Goal: Task Accomplishment & Management: Use online tool/utility

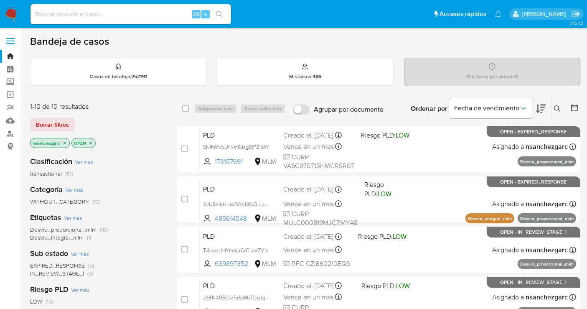
click at [64, 144] on icon "close-filter" at bounding box center [64, 142] width 5 height 5
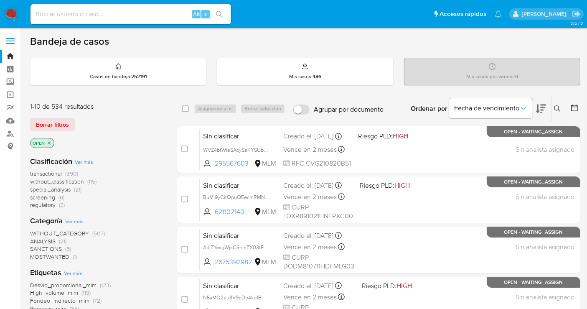
click at [51, 181] on span "without_classification" at bounding box center [57, 181] width 54 height 8
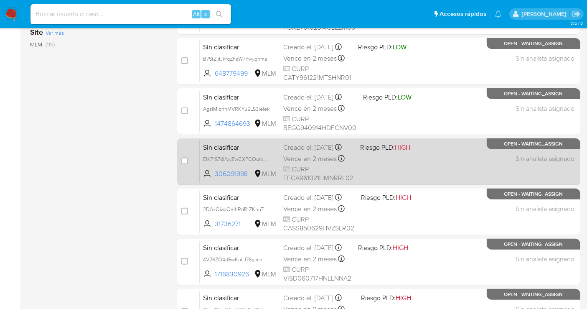
scroll to position [350, 0]
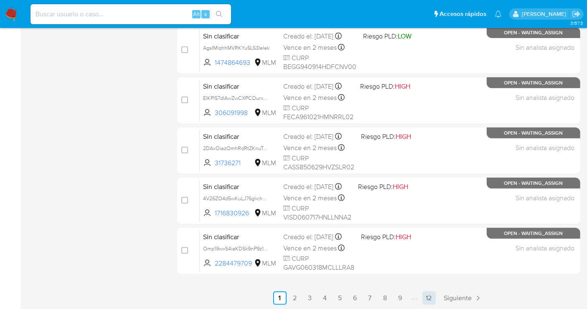
click at [433, 301] on link "12" at bounding box center [429, 297] width 13 height 13
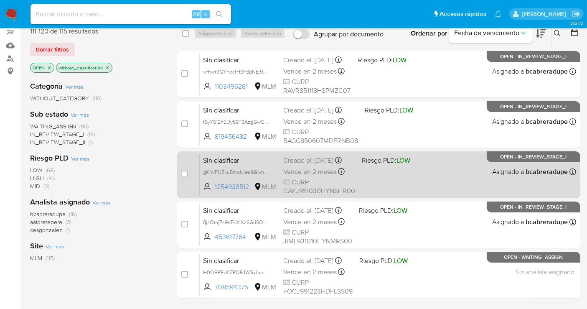
scroll to position [169, 0]
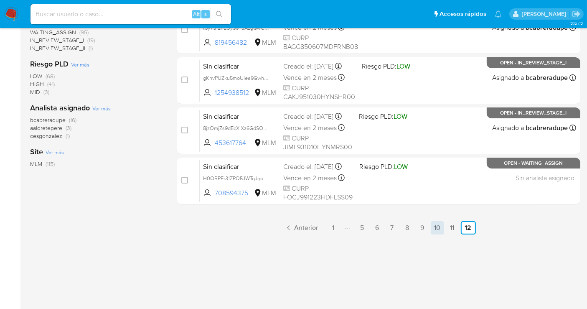
click at [433, 227] on link "10" at bounding box center [437, 227] width 13 height 13
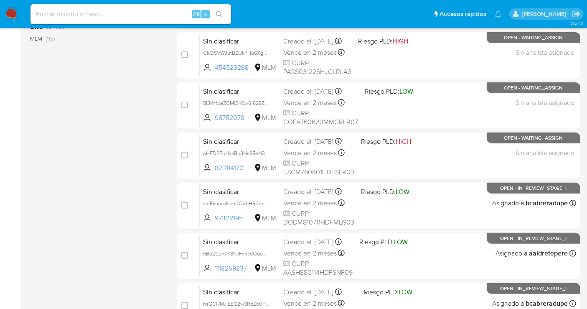
scroll to position [350, 0]
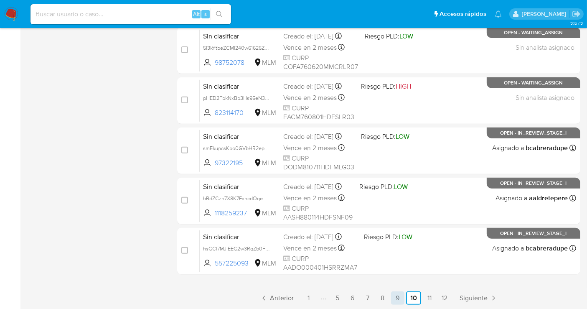
click at [399, 297] on link "9" at bounding box center [397, 297] width 13 height 13
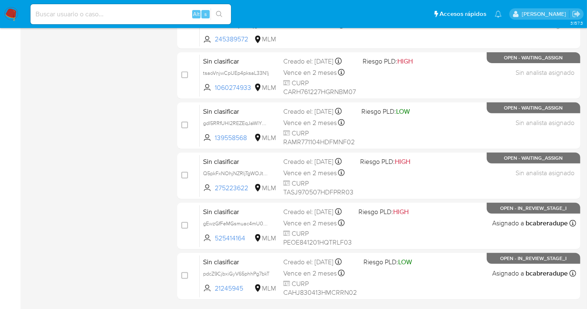
scroll to position [350, 0]
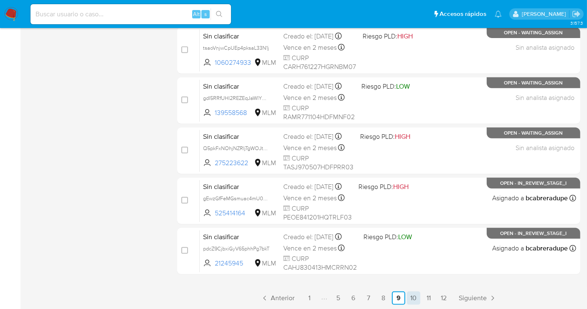
click at [412, 300] on link "10" at bounding box center [413, 297] width 13 height 13
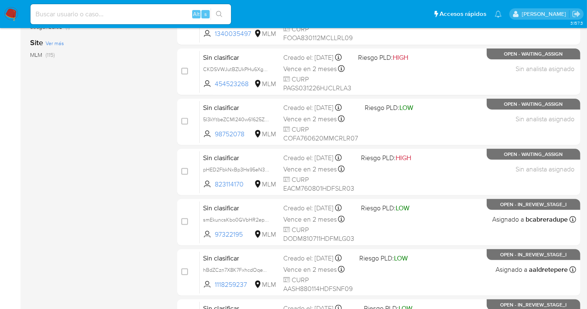
scroll to position [350, 0]
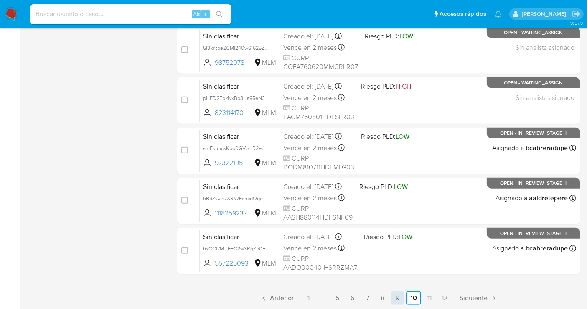
click at [402, 298] on link "9" at bounding box center [397, 297] width 13 height 13
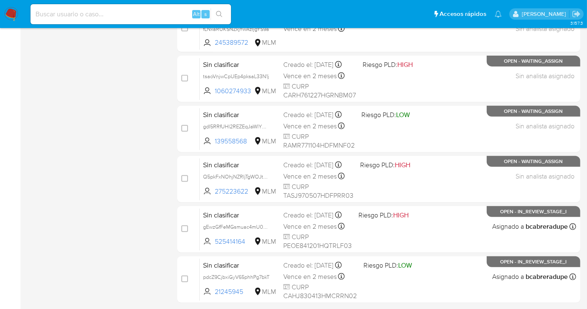
scroll to position [350, 0]
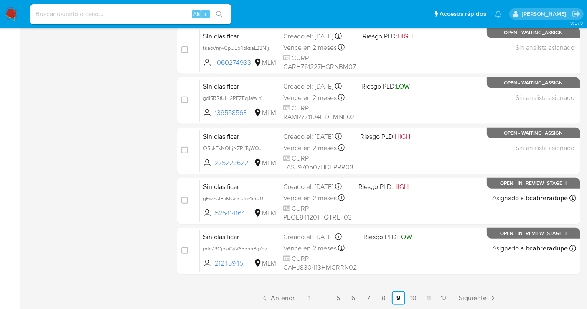
click at [415, 296] on link "10" at bounding box center [413, 297] width 13 height 13
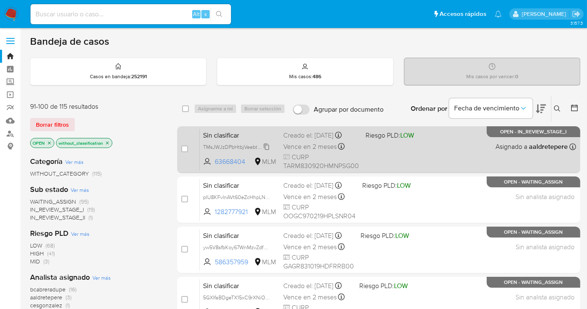
click at [268, 145] on span "TMsJWJzDPbHtbjVeebtPYiq4" at bounding box center [237, 146] width 68 height 9
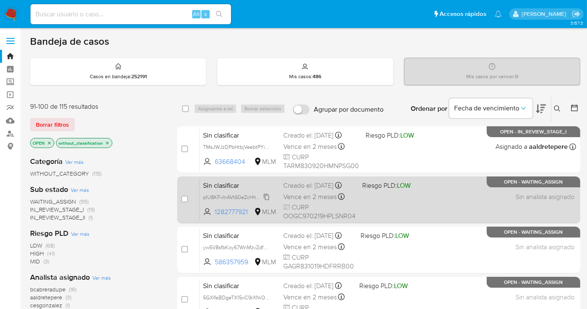
click at [264, 201] on span "pIU8KFvInAVt60eZcHhpLNH7" at bounding box center [237, 196] width 69 height 9
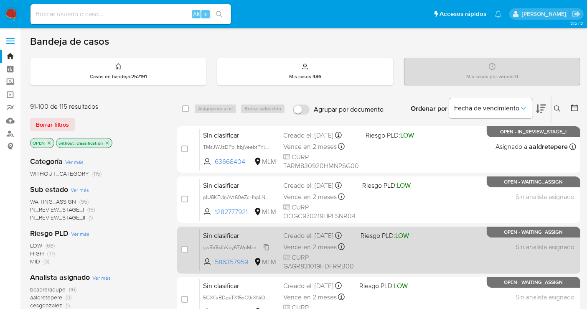
click at [268, 251] on span "yw5V8sfbKoy67WnMzvZdfVpY" at bounding box center [237, 246] width 69 height 9
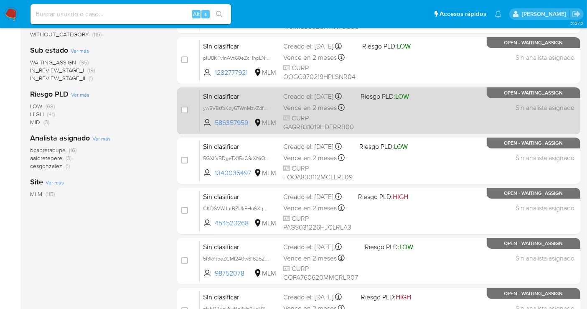
scroll to position [278, 0]
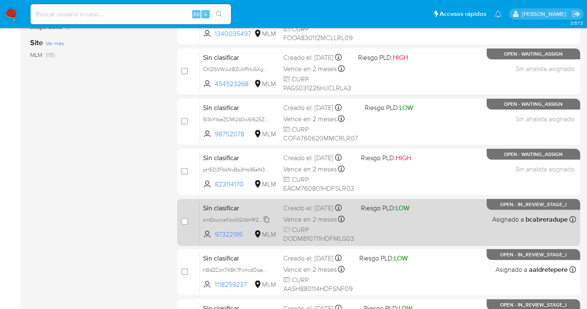
click at [268, 224] on span "smEkuncsKbo0GVbHR2epS9Wq" at bounding box center [240, 218] width 74 height 9
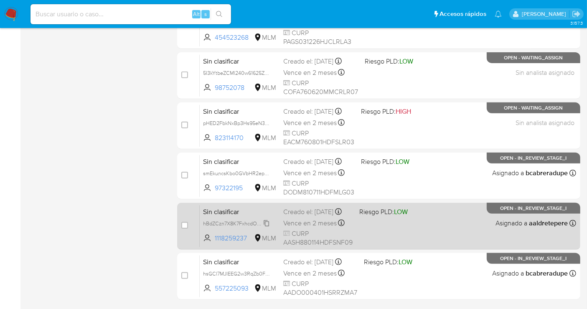
click at [268, 227] on span "hBdZCzn7X8K7FxhcdOqeYMhh" at bounding box center [239, 222] width 73 height 9
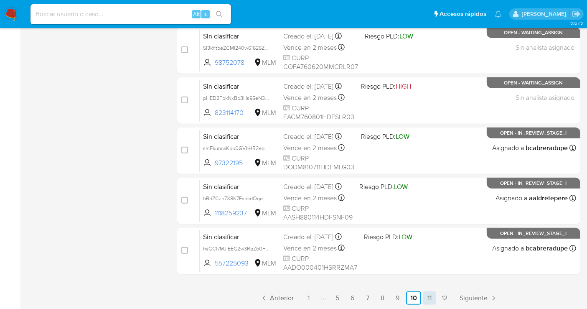
click at [432, 297] on link "11" at bounding box center [429, 297] width 13 height 13
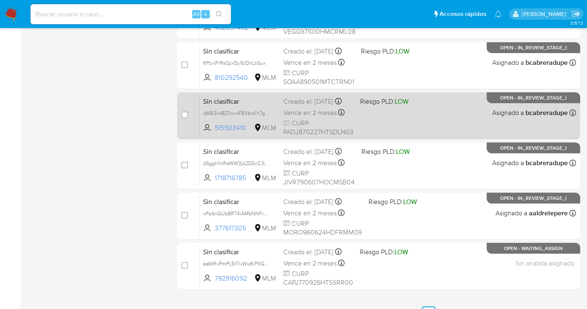
scroll to position [350, 0]
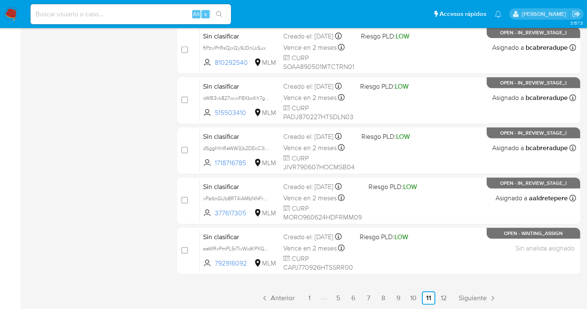
click at [472, 295] on span "Siguiente" at bounding box center [473, 298] width 28 height 7
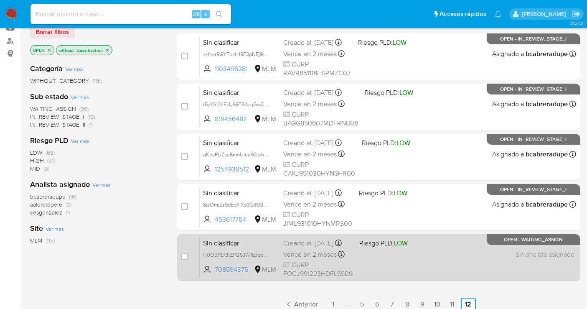
scroll to position [139, 0]
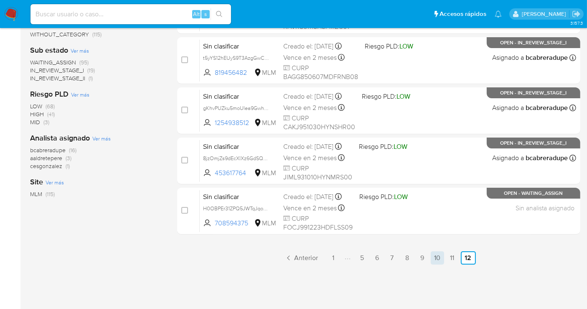
click at [436, 258] on link "10" at bounding box center [437, 257] width 13 height 13
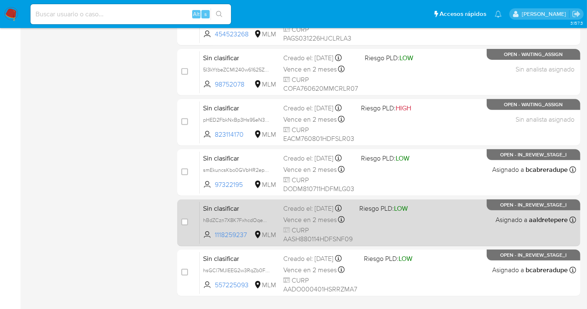
scroll to position [350, 0]
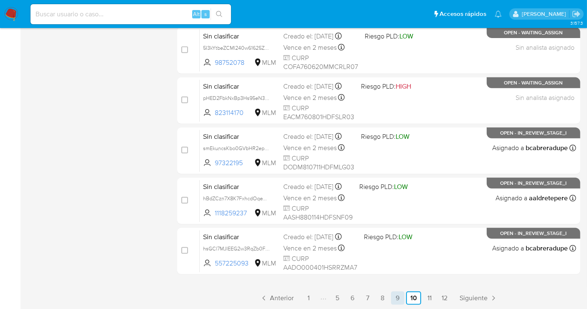
click at [396, 296] on link "9" at bounding box center [397, 297] width 13 height 13
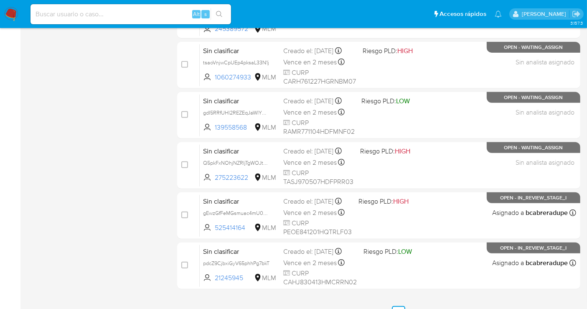
scroll to position [350, 0]
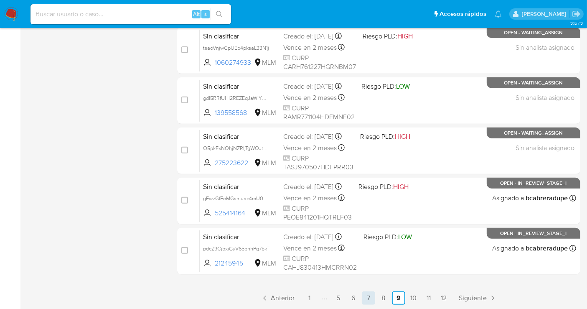
click at [367, 298] on link "7" at bounding box center [368, 297] width 13 height 13
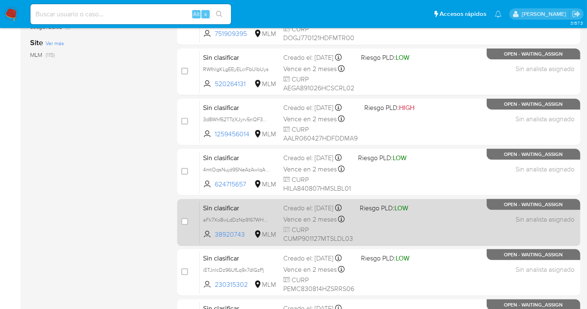
scroll to position [325, 0]
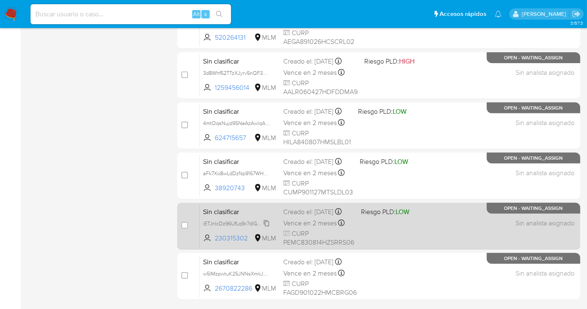
click at [269, 227] on icon at bounding box center [266, 223] width 7 height 7
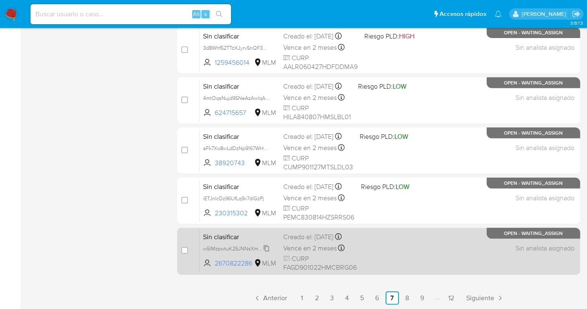
click at [268, 252] on span "w5IMzpwtuK25JNNsXmkJxhWO" at bounding box center [240, 247] width 74 height 9
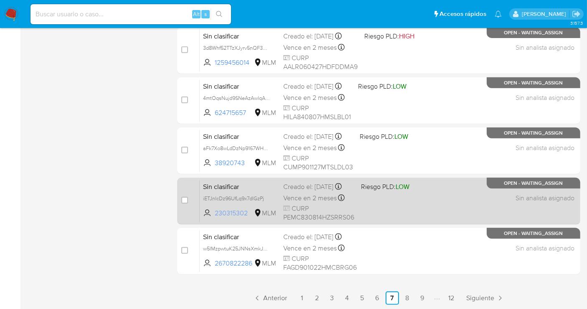
drag, startPoint x: 247, startPoint y: 217, endPoint x: 215, endPoint y: 222, distance: 32.5
click at [215, 218] on span "230315302" at bounding box center [234, 213] width 38 height 9
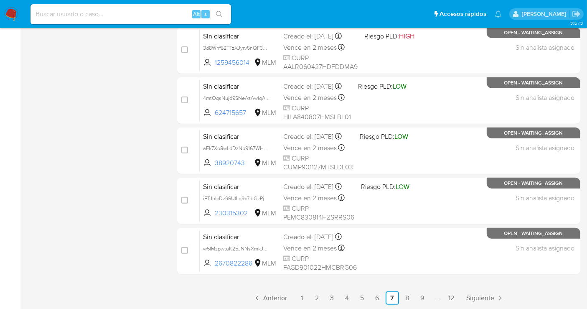
drag, startPoint x: 255, startPoint y: 267, endPoint x: 216, endPoint y: 274, distance: 39.9
click at [216, 274] on div "select-all-cases-checkbox Asignarme a mí Borrar selección Agrupar por documento…" at bounding box center [378, 11] width 403 height 533
click at [407, 297] on link "8" at bounding box center [407, 297] width 13 height 13
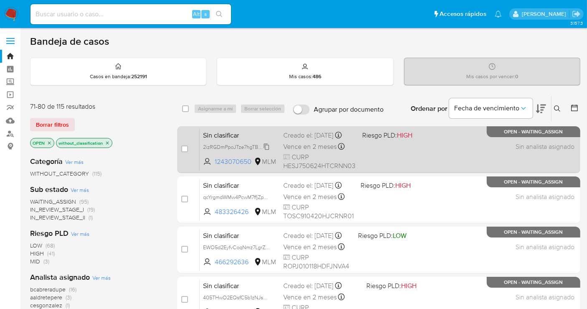
click at [266, 151] on span "2izRGDmPpoJTze7hgTBwVfIz" at bounding box center [236, 146] width 67 height 9
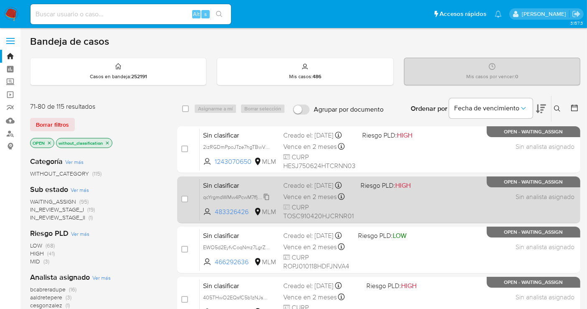
click at [268, 201] on span "qcYrgmdWMw4PcwM7ffjZpEdx" at bounding box center [237, 196] width 69 height 9
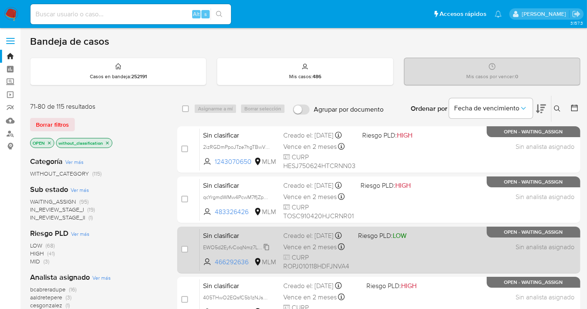
click at [266, 251] on span "EWO5d2EyfvCoqNmz7LgrZ6jB" at bounding box center [238, 246] width 70 height 9
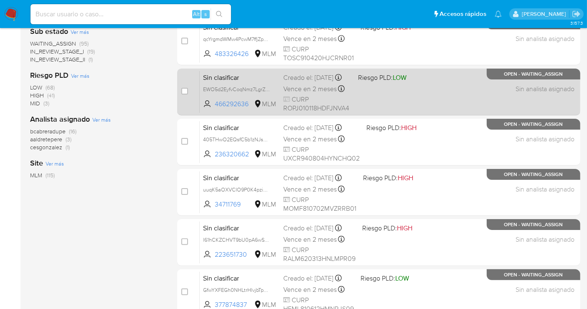
scroll to position [186, 0]
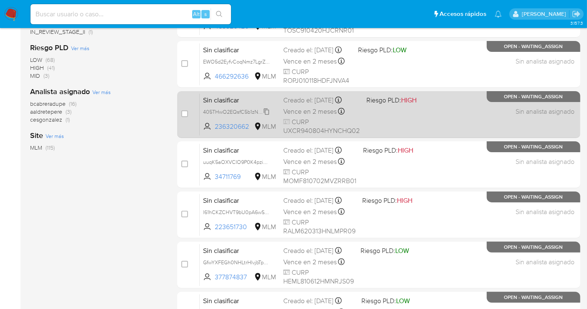
click at [270, 113] on span "405THwO2EQsfC5b1zNJsbk41" at bounding box center [238, 111] width 70 height 9
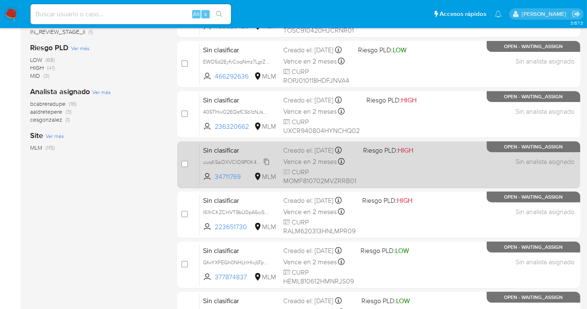
click at [266, 166] on span "uuqK5aOXVCIO9P0K4pziVASx" at bounding box center [239, 161] width 72 height 9
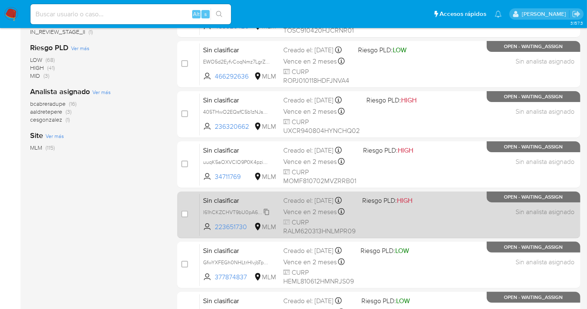
click at [268, 216] on span "l61hCKZCHVT9bU0pA6wSPr4g" at bounding box center [239, 211] width 72 height 9
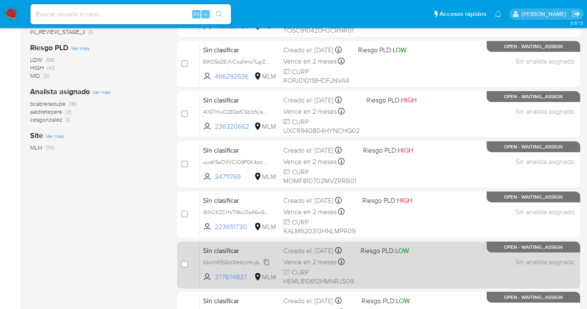
click at [268, 266] on span "GfwYXFEGh0NHLtrHIvjbTpmQ" at bounding box center [237, 261] width 69 height 9
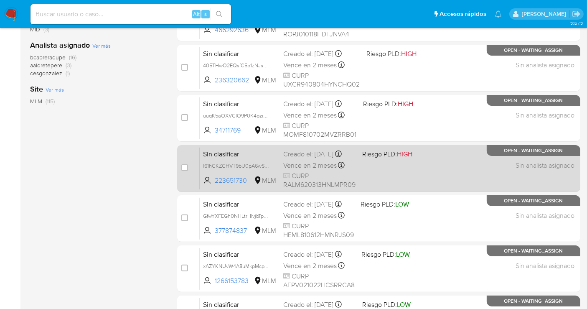
scroll to position [278, 0]
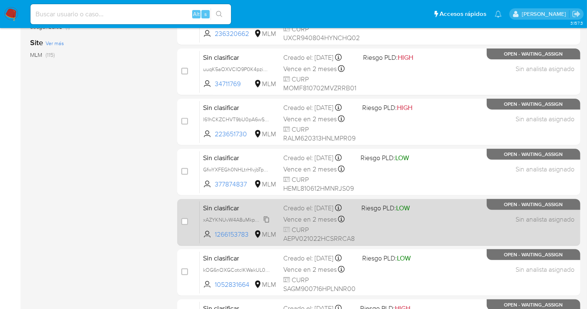
click at [270, 224] on span "xAZYKNUvW4A8uMkpMcpWhZ58" at bounding box center [241, 218] width 77 height 9
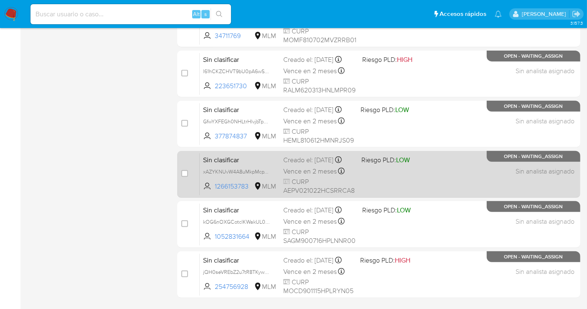
scroll to position [350, 0]
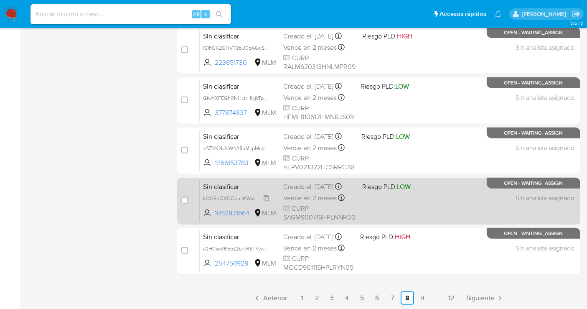
click at [268, 202] on span "kOG6nOXGCotclKWakUL0XwAH" at bounding box center [241, 197] width 76 height 9
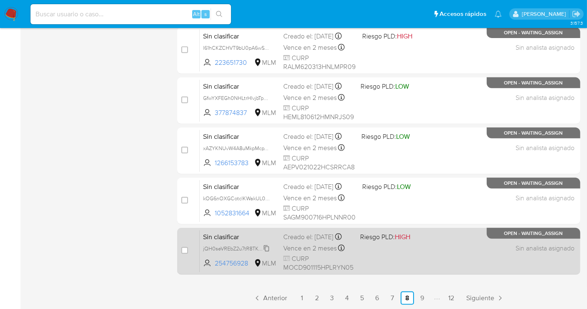
click at [266, 252] on span "jQH0seVREbZ2u7tR8TKyw2L2" at bounding box center [238, 247] width 70 height 9
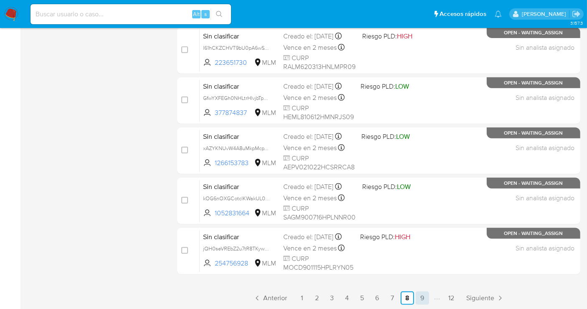
click at [419, 297] on link "9" at bounding box center [422, 297] width 13 height 13
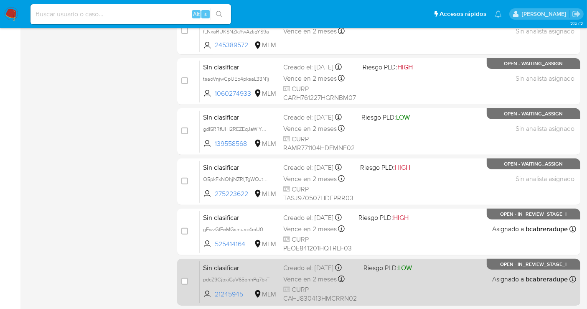
scroll to position [350, 0]
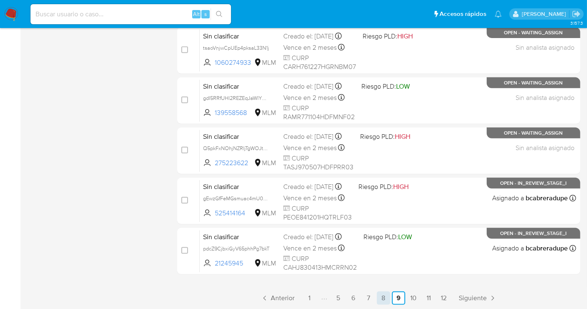
click at [385, 294] on link "8" at bounding box center [383, 297] width 13 height 13
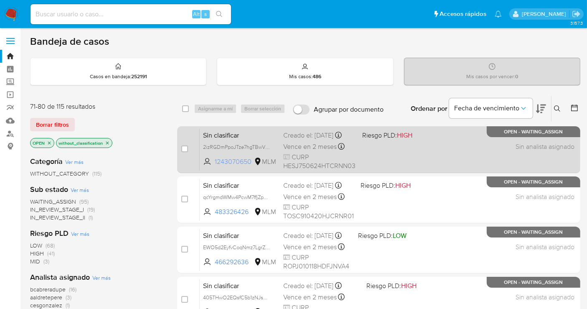
drag, startPoint x: 252, startPoint y: 165, endPoint x: 215, endPoint y: 168, distance: 37.3
click at [215, 166] on span "1243070650 MLM" at bounding box center [240, 161] width 74 height 9
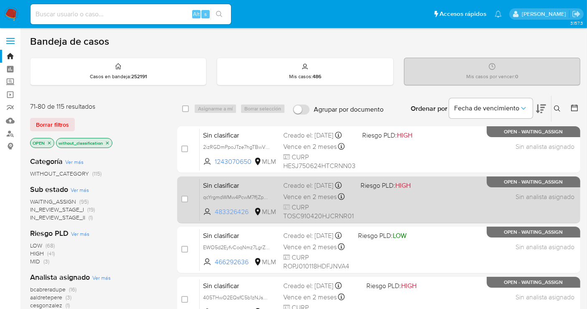
drag, startPoint x: 251, startPoint y: 218, endPoint x: 215, endPoint y: 220, distance: 36.5
click at [215, 217] on span "483326426" at bounding box center [234, 211] width 38 height 9
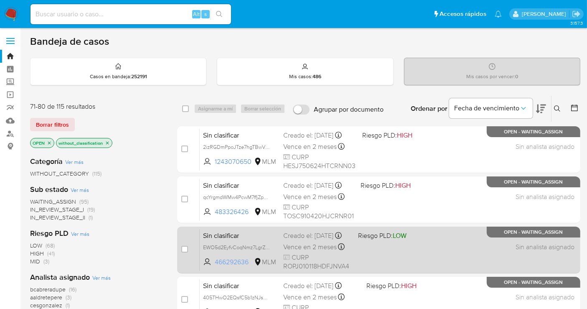
drag, startPoint x: 253, startPoint y: 265, endPoint x: 215, endPoint y: 269, distance: 38.2
click at [215, 267] on span "466292636 MLM" at bounding box center [240, 261] width 74 height 9
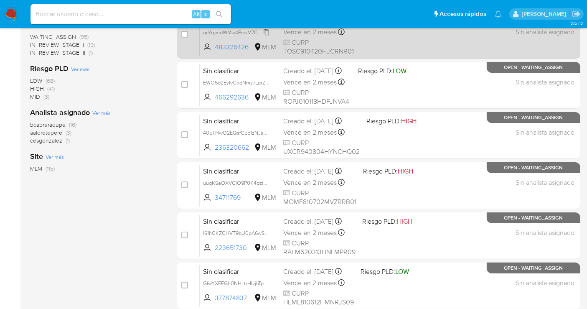
scroll to position [186, 0]
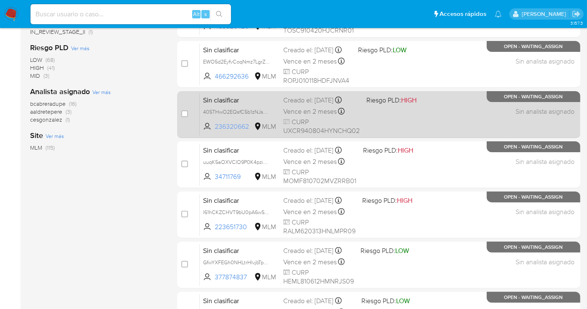
drag, startPoint x: 251, startPoint y: 122, endPoint x: 214, endPoint y: 128, distance: 37.2
click at [214, 128] on span "236320662 MLM" at bounding box center [240, 126] width 74 height 9
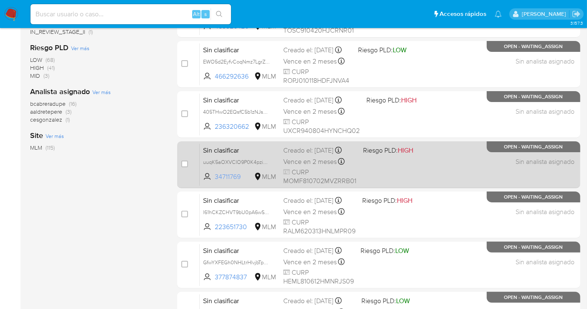
drag, startPoint x: 250, startPoint y: 181, endPoint x: 213, endPoint y: 183, distance: 36.4
click at [213, 181] on span "34711769 MLM" at bounding box center [240, 176] width 74 height 9
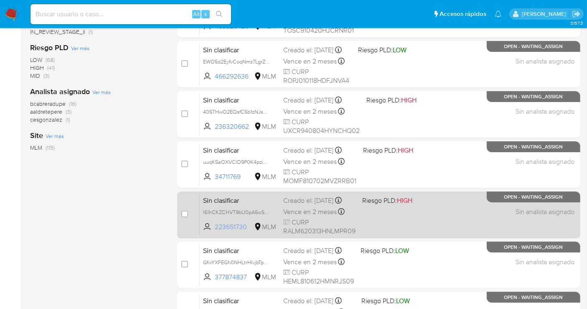
drag, startPoint x: 254, startPoint y: 229, endPoint x: 214, endPoint y: 230, distance: 40.1
click at [214, 230] on span "223651730 MLM" at bounding box center [240, 226] width 74 height 9
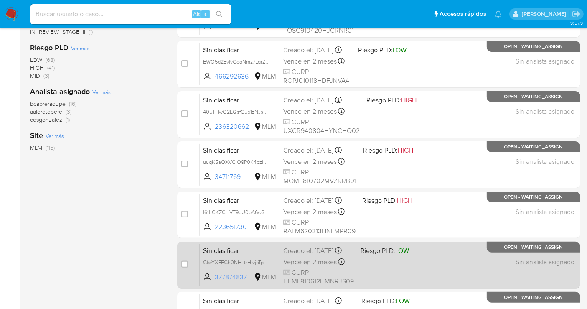
drag, startPoint x: 251, startPoint y: 280, endPoint x: 215, endPoint y: 285, distance: 36.2
click at [215, 282] on span "377874837" at bounding box center [234, 277] width 38 height 9
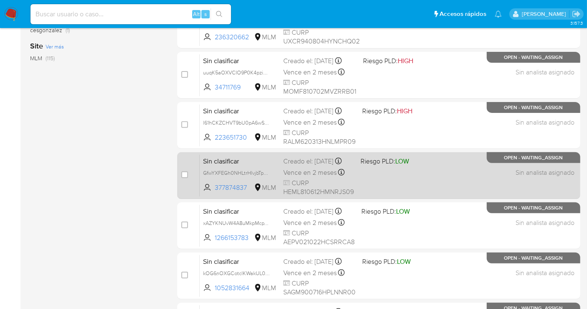
scroll to position [278, 0]
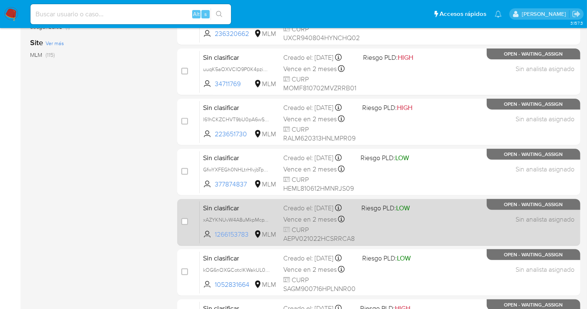
drag, startPoint x: 250, startPoint y: 237, endPoint x: 211, endPoint y: 238, distance: 39.3
click at [211, 238] on span "1266153783 MLM" at bounding box center [240, 234] width 74 height 9
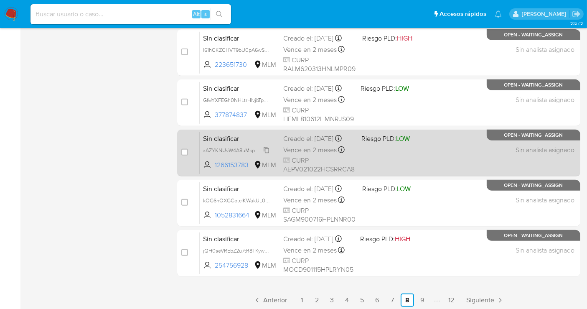
scroll to position [350, 0]
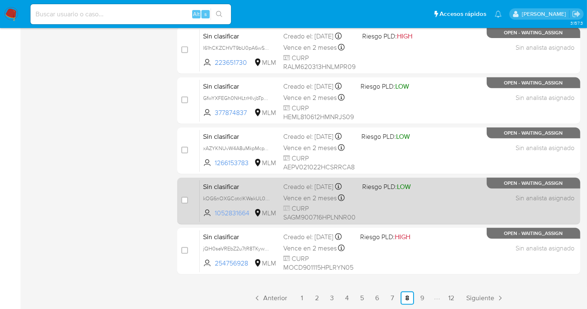
drag, startPoint x: 253, startPoint y: 215, endPoint x: 213, endPoint y: 221, distance: 40.1
click at [213, 218] on span "1052831664 MLM" at bounding box center [240, 213] width 74 height 9
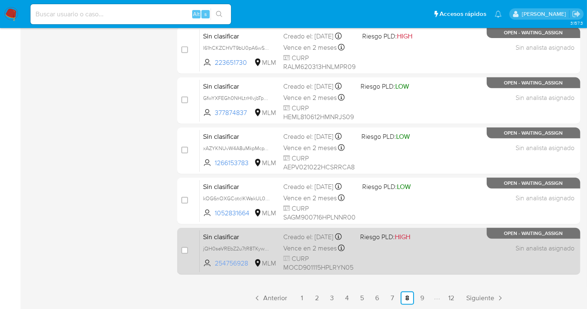
drag, startPoint x: 254, startPoint y: 269, endPoint x: 215, endPoint y: 270, distance: 38.9
click at [215, 268] on span "254756928 MLM" at bounding box center [240, 263] width 74 height 9
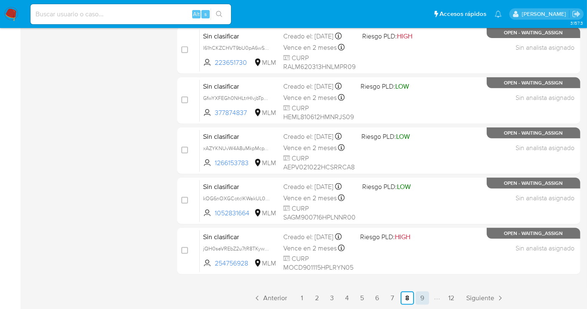
click at [425, 296] on link "9" at bounding box center [422, 297] width 13 height 13
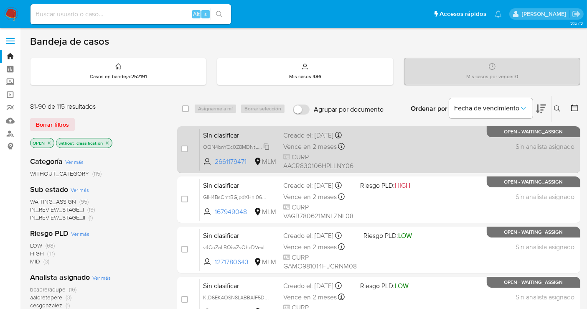
click at [265, 151] on span "OQN4bnYCc0Z8MDNtL880hgNF" at bounding box center [241, 146] width 76 height 9
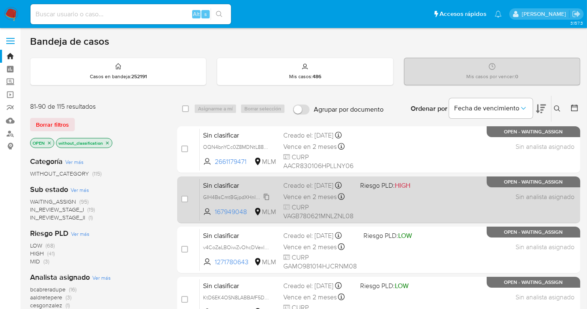
click at [265, 201] on span "GIH4BsCmtBGjpdXHnI06WRGc" at bounding box center [239, 196] width 73 height 9
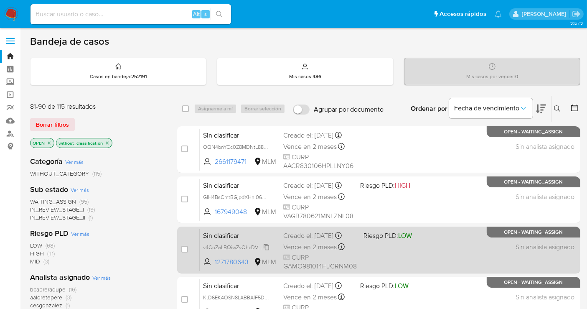
click at [267, 251] on span "v4CoZaLBOiwZvOhcDVexlBnd" at bounding box center [238, 246] width 71 height 9
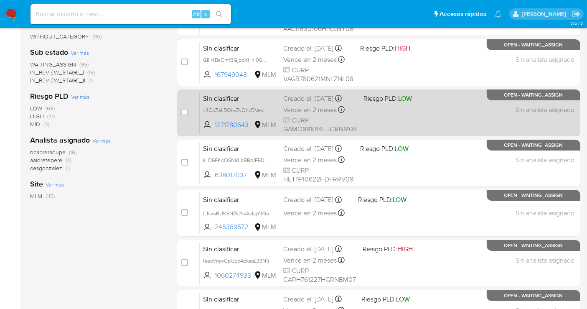
scroll to position [139, 0]
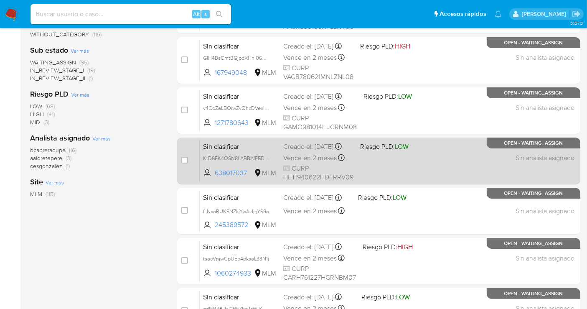
click at [270, 163] on span "KtD6EK4OSN8LABBAfF5DZi9Z" at bounding box center [240, 157] width 74 height 9
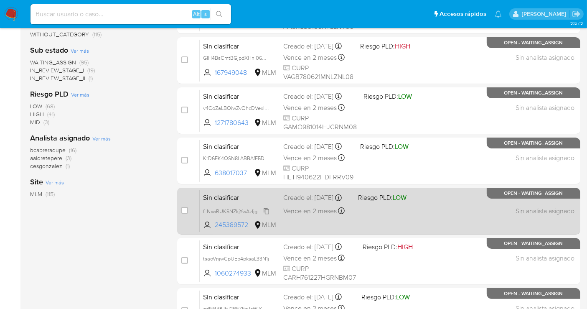
click at [267, 213] on span "fLNxaRUKSNZkjYwAzIjgYS9a" at bounding box center [236, 210] width 66 height 9
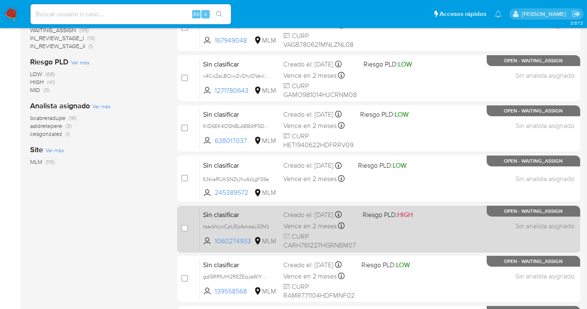
scroll to position [186, 0]
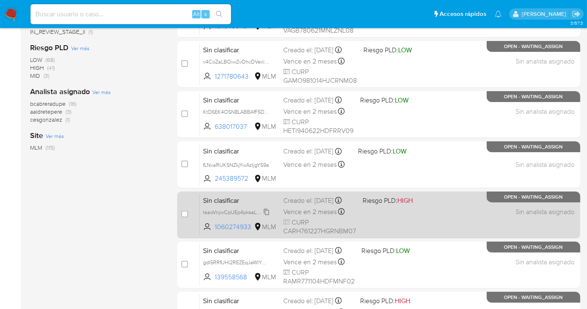
click at [270, 215] on icon at bounding box center [266, 212] width 7 height 7
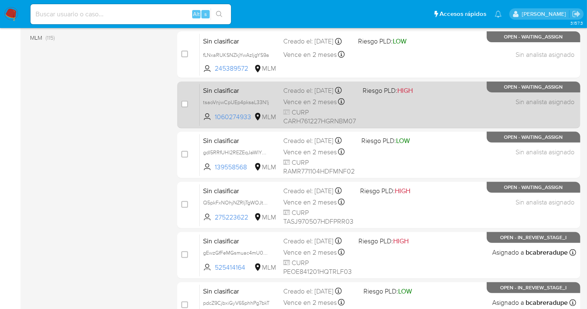
scroll to position [325, 0]
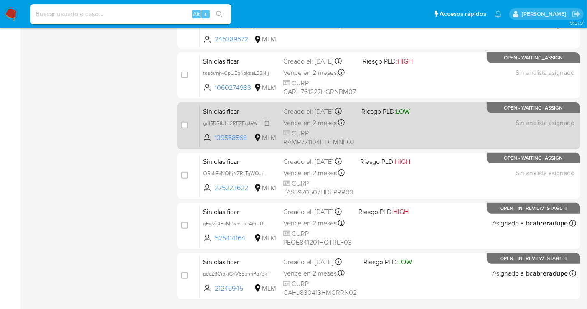
click at [268, 127] on span "gdI5RRfUHl2REZEqJaWIYU9O" at bounding box center [238, 122] width 70 height 9
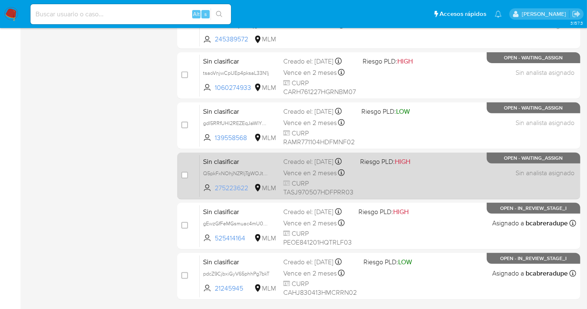
scroll to position [350, 0]
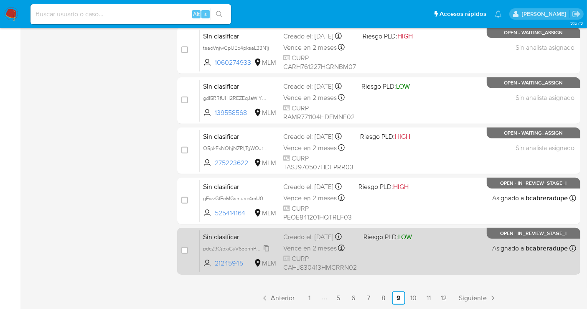
click at [266, 252] on span "pdcZ9CjbxiGyV65phhPg7bkT" at bounding box center [236, 247] width 66 height 9
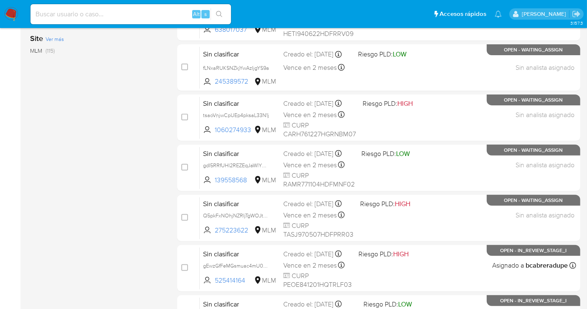
scroll to position [303, 0]
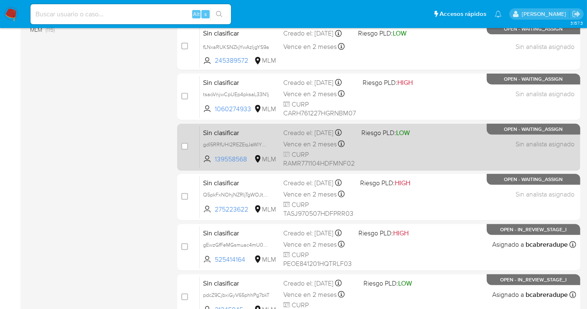
click at [273, 149] on span "gdI5RRfUHl2REZEqJaWIYU9O" at bounding box center [240, 144] width 74 height 9
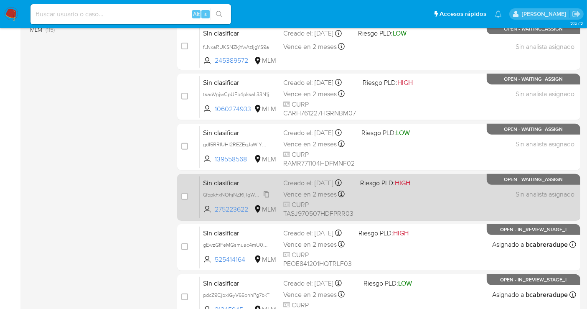
click at [268, 199] on span "Q5pkFxNOhjNZRIjTgWOJtchX" at bounding box center [237, 193] width 69 height 9
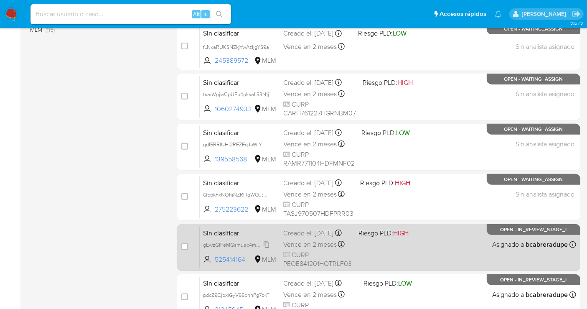
click at [268, 249] on span "gEwzGfFeMGsmuac4mU0JTRNO" at bounding box center [241, 244] width 77 height 9
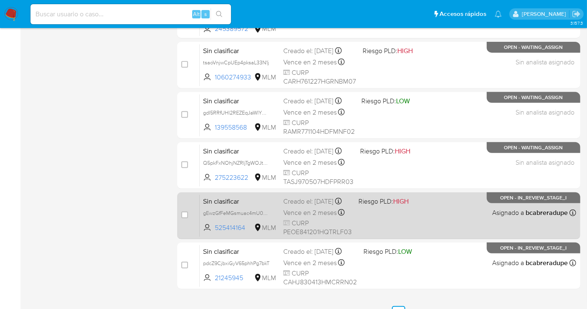
scroll to position [350, 0]
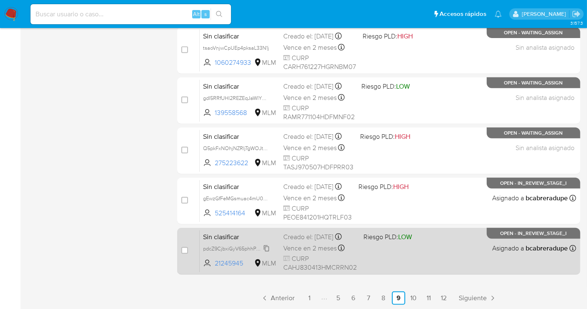
click at [266, 251] on span "pdcZ9CjbxiGyV65phhPg7bkT" at bounding box center [236, 247] width 66 height 9
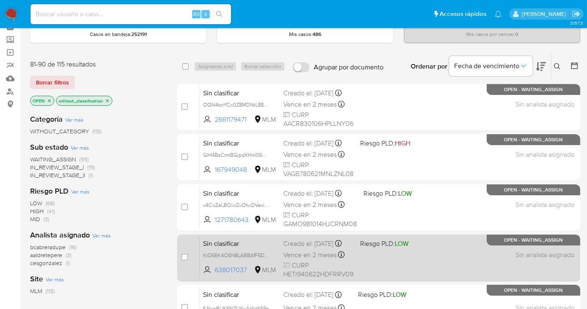
scroll to position [25, 0]
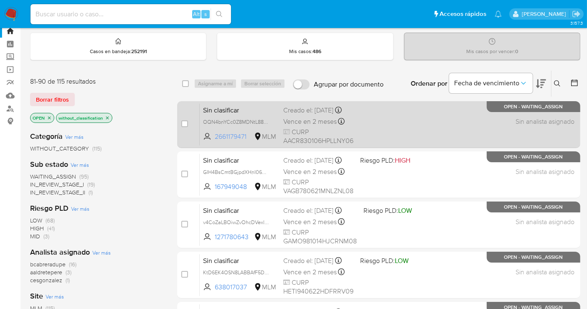
drag, startPoint x: 251, startPoint y: 139, endPoint x: 214, endPoint y: 142, distance: 37.3
click at [214, 141] on span "2661179471 MLM" at bounding box center [240, 136] width 74 height 9
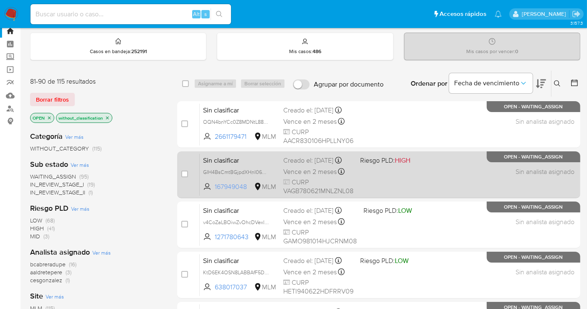
drag, startPoint x: 248, startPoint y: 192, endPoint x: 211, endPoint y: 194, distance: 37.2
click at [211, 191] on span "167949048 MLM" at bounding box center [240, 186] width 74 height 9
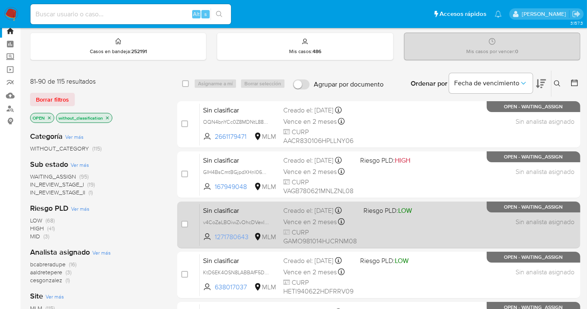
drag, startPoint x: 247, startPoint y: 239, endPoint x: 214, endPoint y: 241, distance: 33.1
click at [214, 241] on span "1271780643 MLM" at bounding box center [240, 236] width 74 height 9
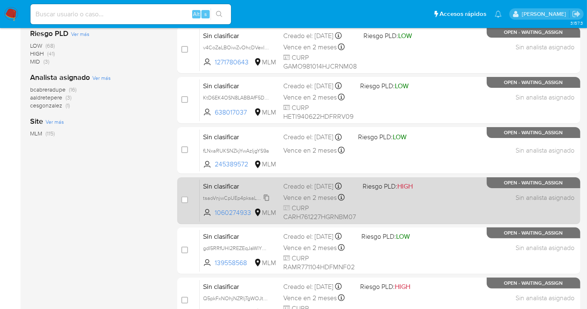
scroll to position [211, 0]
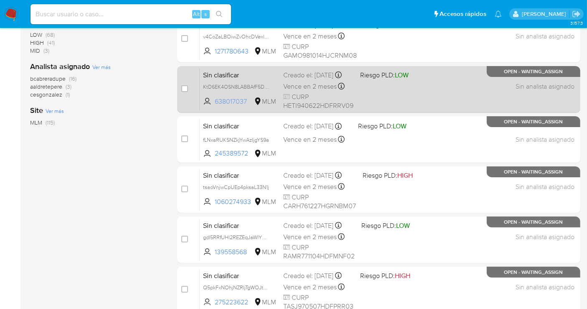
drag, startPoint x: 249, startPoint y: 106, endPoint x: 216, endPoint y: 107, distance: 32.6
click at [216, 106] on span "638017037" at bounding box center [234, 101] width 38 height 9
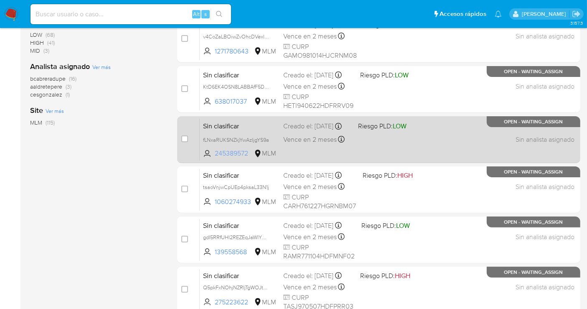
drag, startPoint x: 252, startPoint y: 152, endPoint x: 213, endPoint y: 154, distance: 38.5
click at [213, 154] on span "245389572 MLM" at bounding box center [240, 153] width 74 height 9
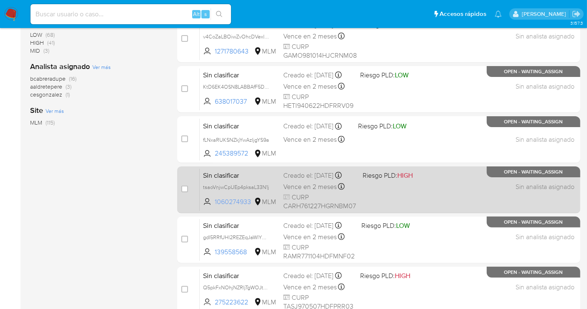
drag, startPoint x: 252, startPoint y: 207, endPoint x: 214, endPoint y: 211, distance: 37.4
click at [214, 206] on span "1060274933 MLM" at bounding box center [240, 201] width 74 height 9
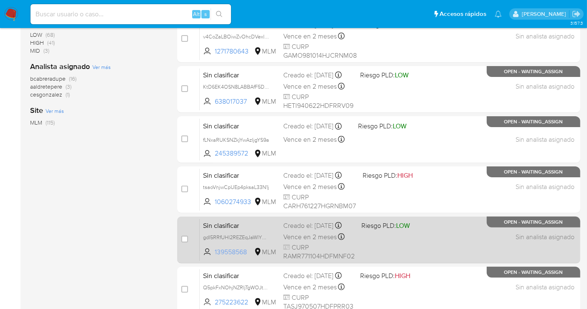
drag, startPoint x: 251, startPoint y: 257, endPoint x: 217, endPoint y: 256, distance: 34.3
click at [217, 256] on span "139558568" at bounding box center [234, 251] width 38 height 9
drag, startPoint x: 213, startPoint y: 258, endPoint x: 247, endPoint y: 259, distance: 34.7
click at [247, 257] on span "139558568 MLM" at bounding box center [240, 251] width 74 height 9
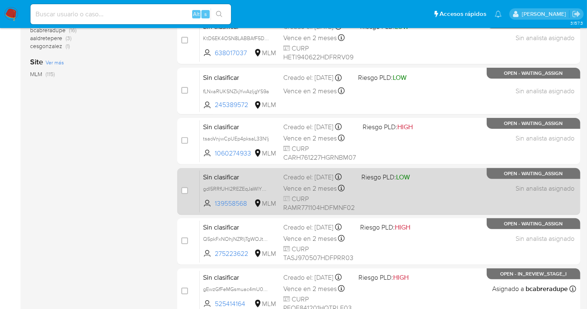
scroll to position [350, 0]
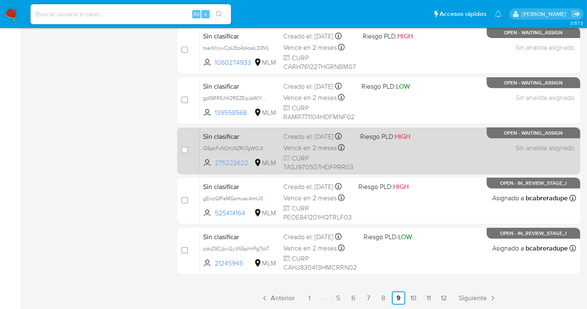
drag, startPoint x: 251, startPoint y: 166, endPoint x: 214, endPoint y: 171, distance: 36.7
click at [214, 168] on span "275223622 MLM" at bounding box center [240, 162] width 74 height 9
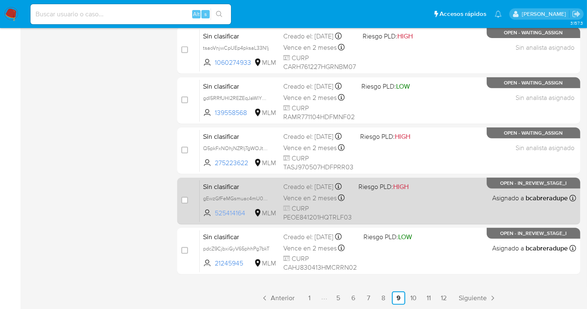
drag, startPoint x: 247, startPoint y: 218, endPoint x: 216, endPoint y: 218, distance: 31.4
click at [216, 218] on span "525414164" at bounding box center [234, 213] width 38 height 9
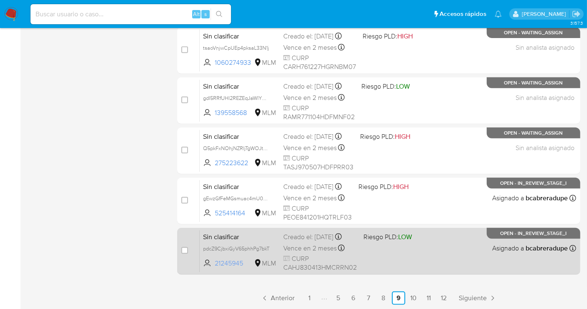
drag, startPoint x: 245, startPoint y: 268, endPoint x: 216, endPoint y: 268, distance: 28.8
click at [216, 268] on span "21245945" at bounding box center [234, 263] width 38 height 9
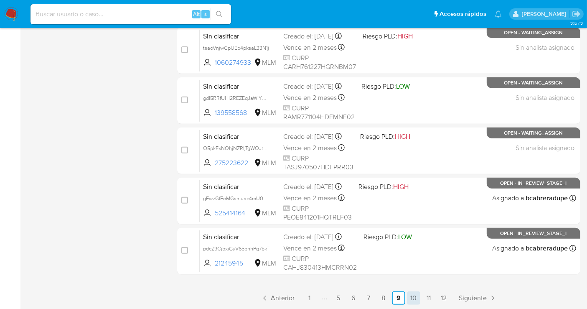
click at [408, 297] on link "10" at bounding box center [413, 297] width 13 height 13
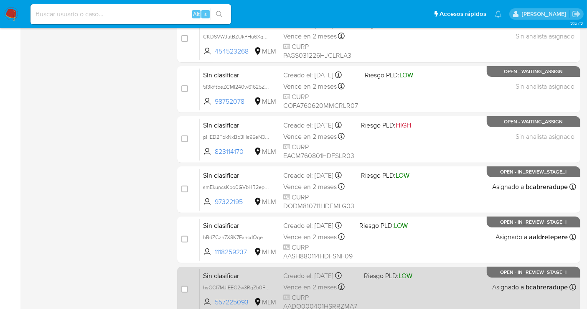
scroll to position [350, 0]
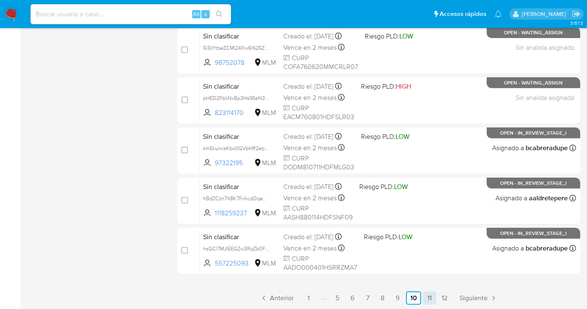
click at [431, 294] on link "11" at bounding box center [429, 297] width 13 height 13
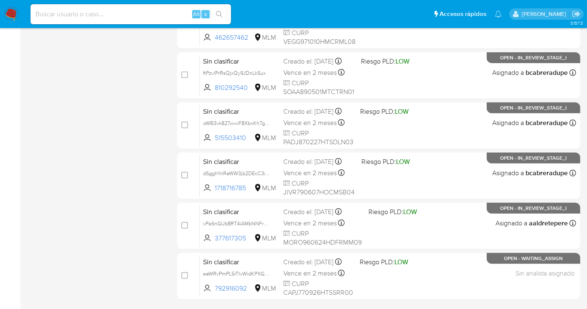
scroll to position [350, 0]
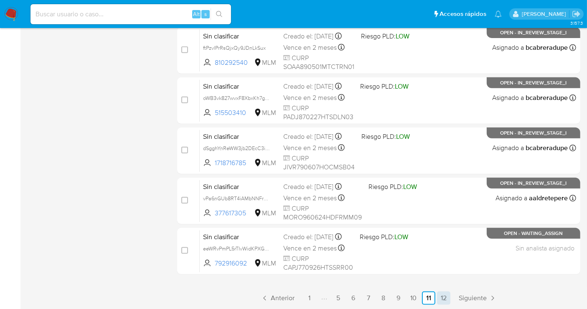
click at [441, 294] on link "12" at bounding box center [443, 297] width 13 height 13
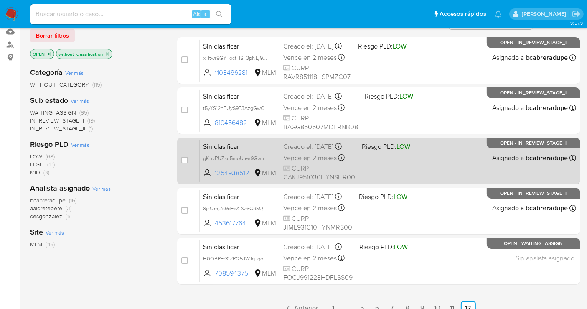
scroll to position [169, 0]
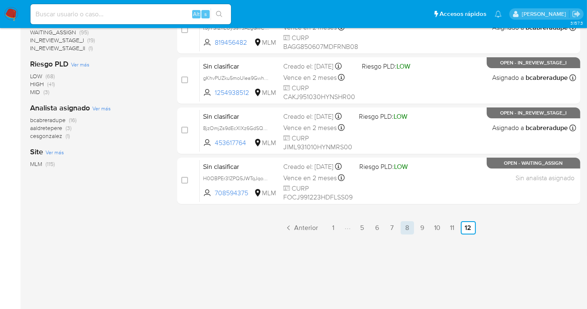
click at [406, 224] on link "8" at bounding box center [407, 227] width 13 height 13
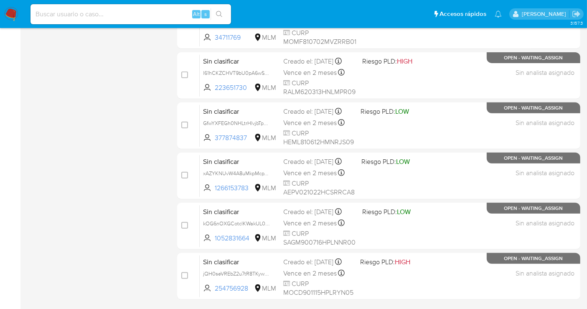
scroll to position [350, 0]
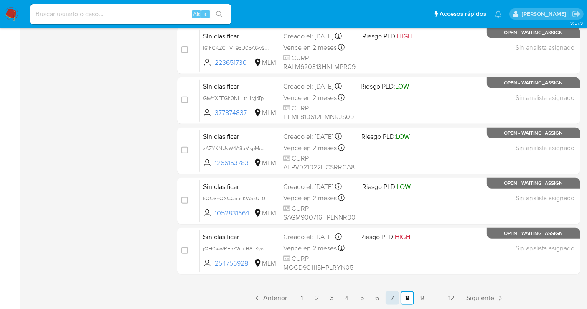
click at [392, 296] on link "7" at bounding box center [392, 297] width 13 height 13
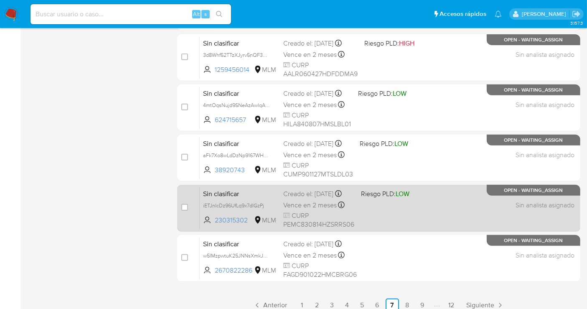
scroll to position [350, 0]
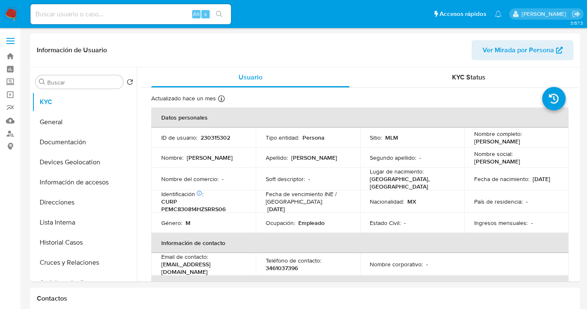
select select "10"
click at [209, 137] on p "230315302" at bounding box center [216, 138] width 30 height 8
copy p "230315302"
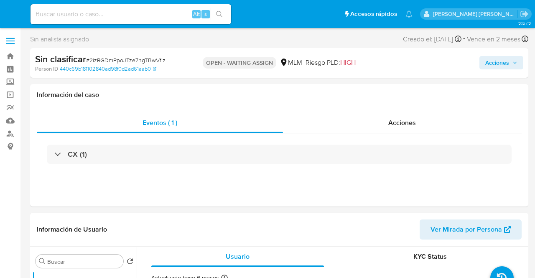
select select "10"
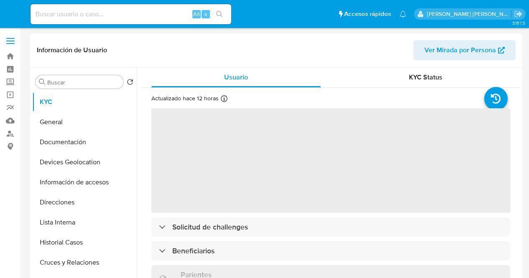
select select "10"
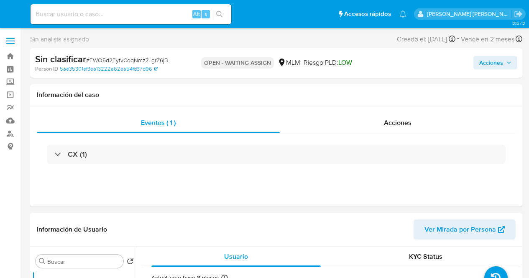
select select "10"
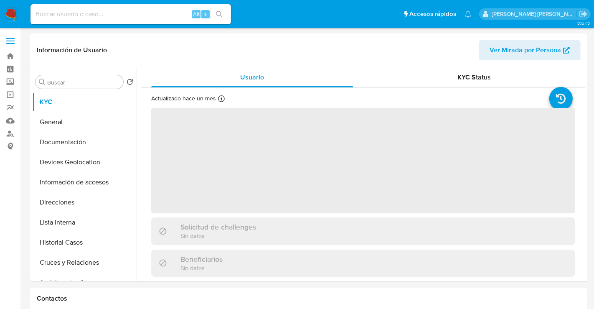
select select "10"
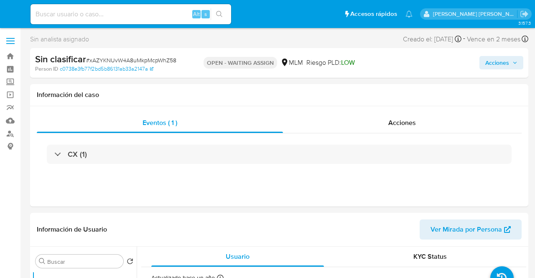
select select "10"
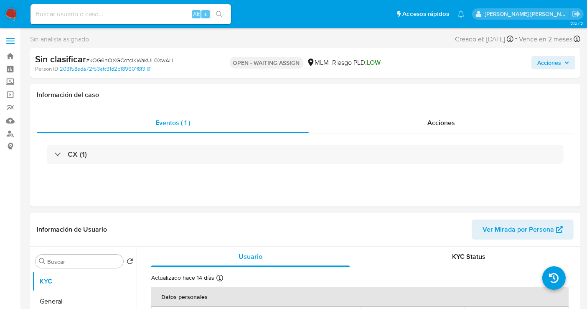
select select "10"
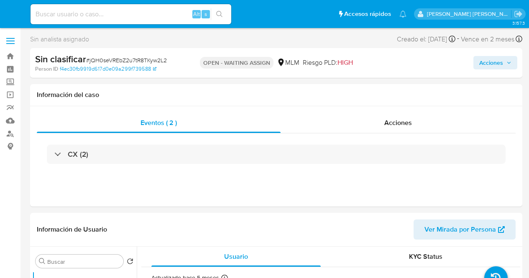
select select "10"
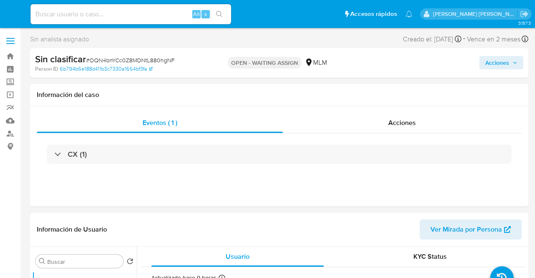
select select "10"
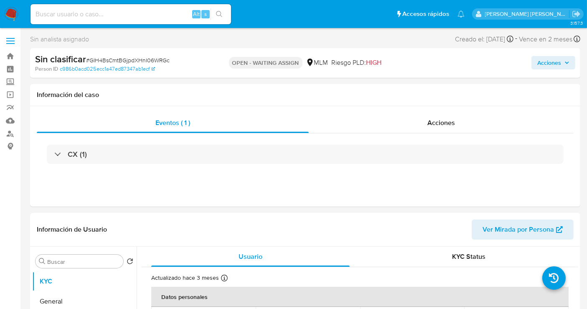
select select "10"
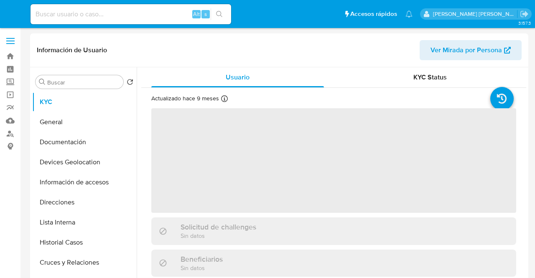
select select "10"
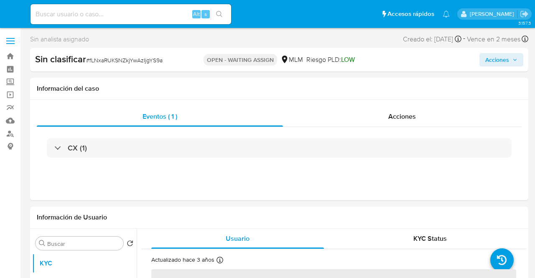
select select "10"
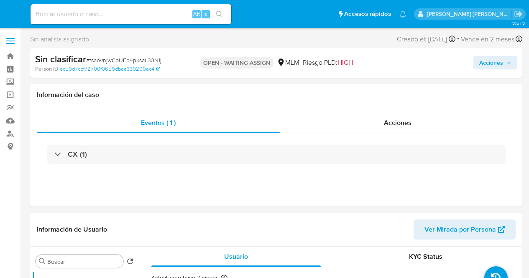
select select "10"
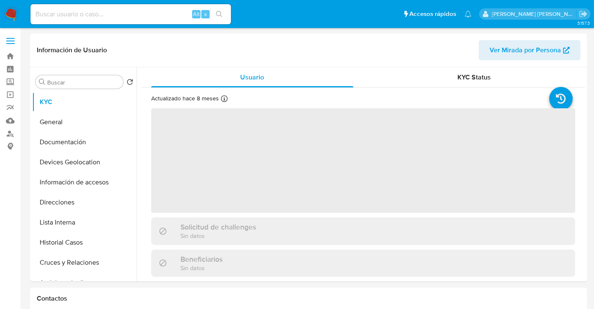
select select "10"
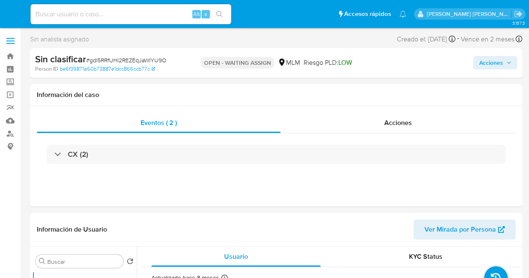
select select "10"
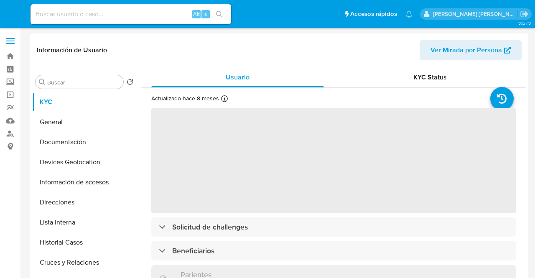
select select "10"
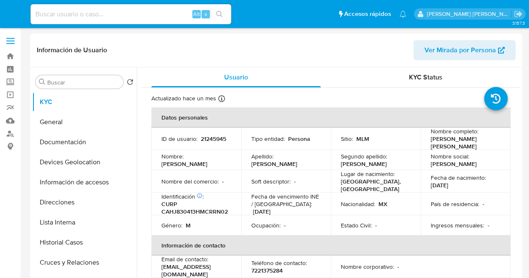
select select "10"
